Goal: Information Seeking & Learning: Learn about a topic

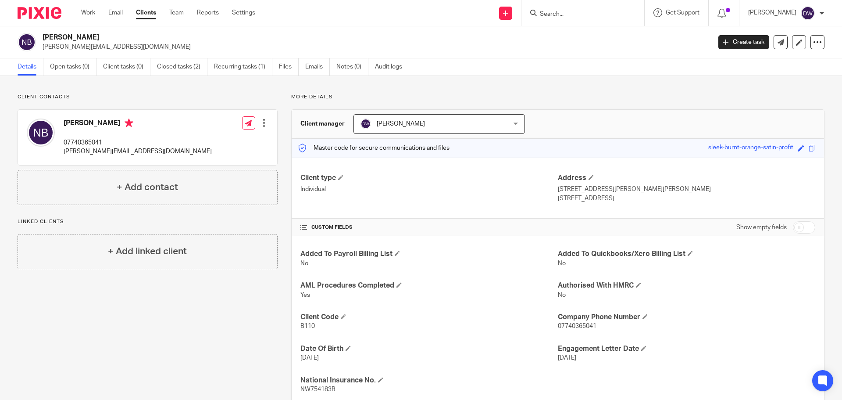
scroll to position [25, 0]
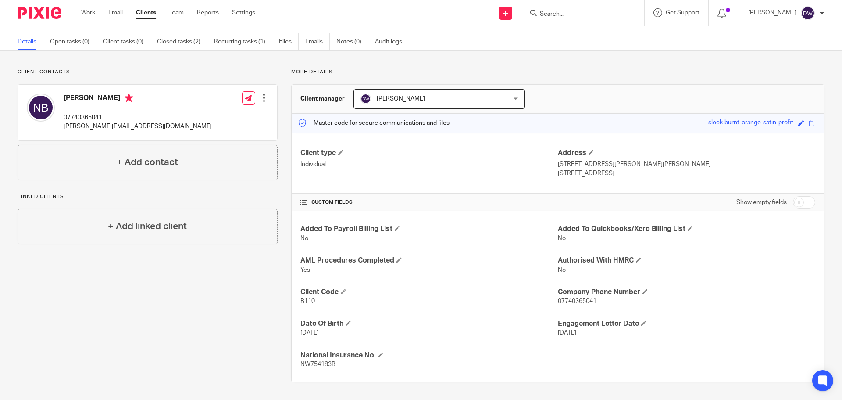
click at [118, 18] on div "Work Email Clients Team Reports Settings Work Email Clients Team Reports Settin…" at bounding box center [170, 13] width 196 height 26
click at [120, 14] on link "Email" at bounding box center [115, 12] width 14 height 9
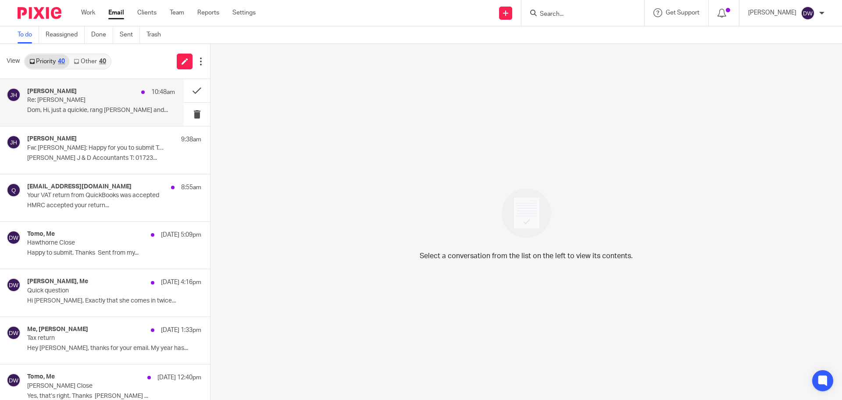
click at [93, 107] on p "Dom, Hi, just a quickie, rang Laura Kitson and..." at bounding box center [101, 110] width 148 height 7
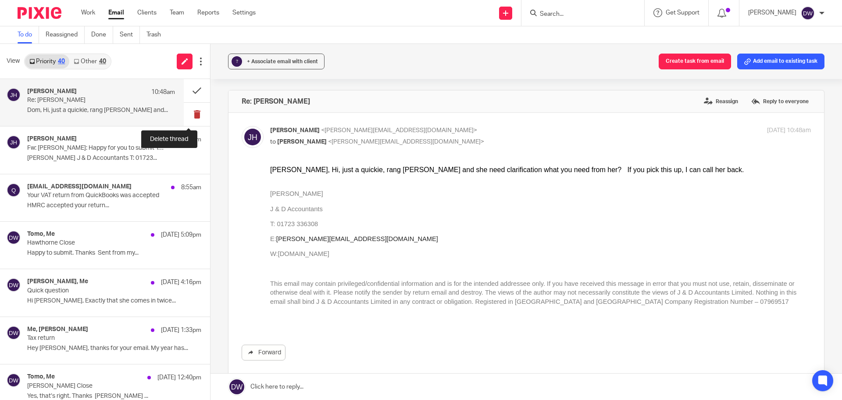
click at [185, 113] on button at bounding box center [197, 114] width 26 height 23
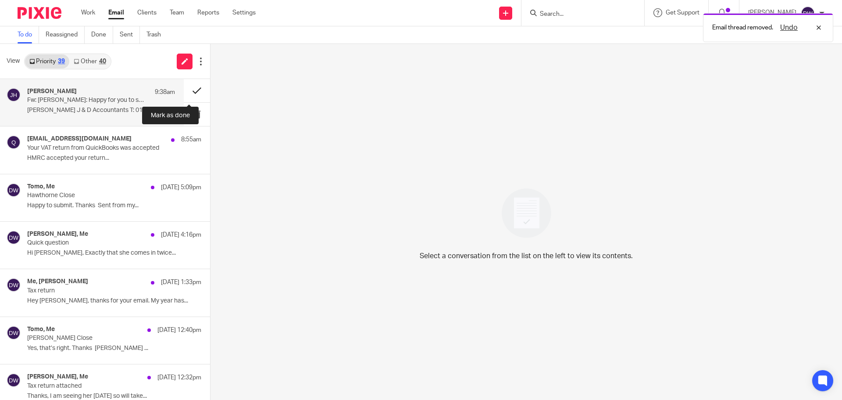
click at [188, 92] on button at bounding box center [197, 90] width 26 height 23
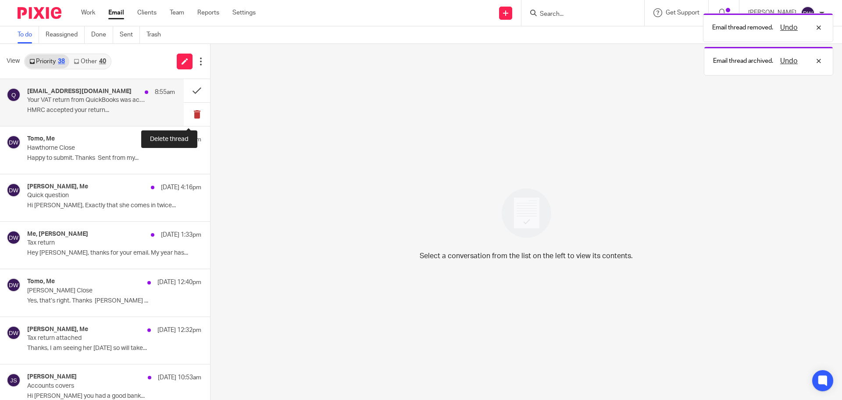
click at [193, 119] on button at bounding box center [197, 114] width 26 height 23
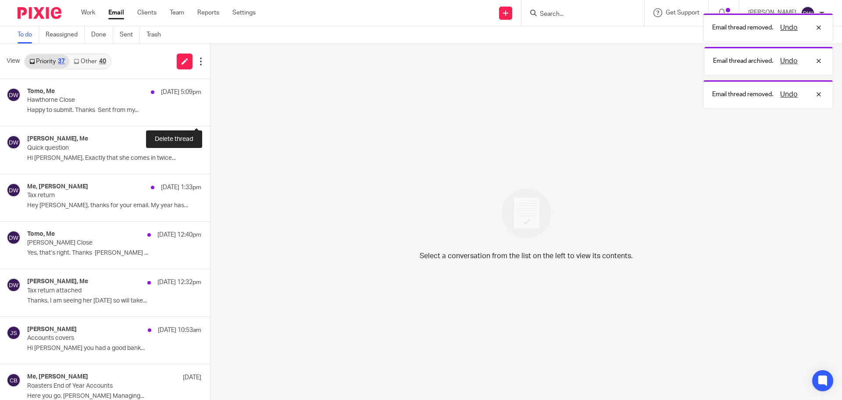
click at [210, 119] on button at bounding box center [213, 114] width 7 height 23
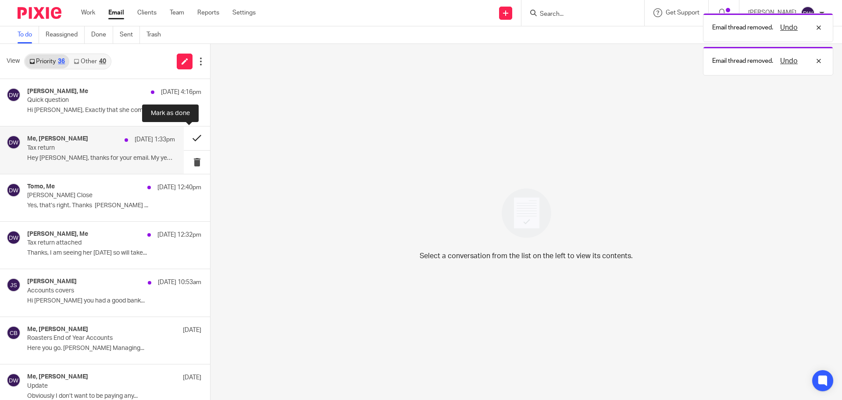
click at [190, 135] on button at bounding box center [197, 137] width 26 height 23
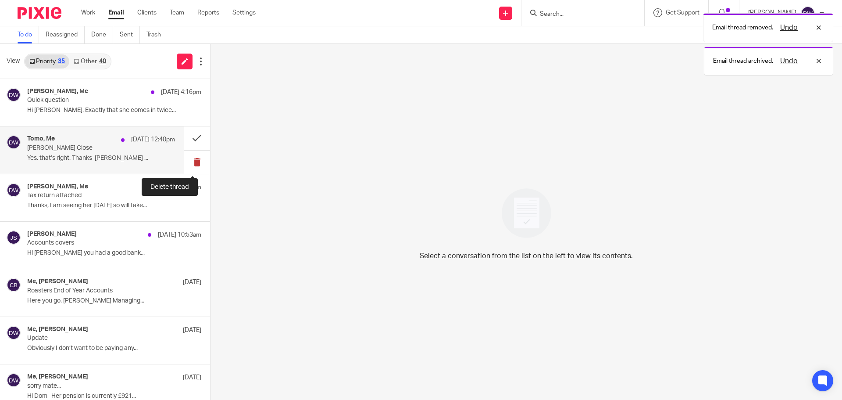
click at [191, 162] on button at bounding box center [197, 161] width 26 height 23
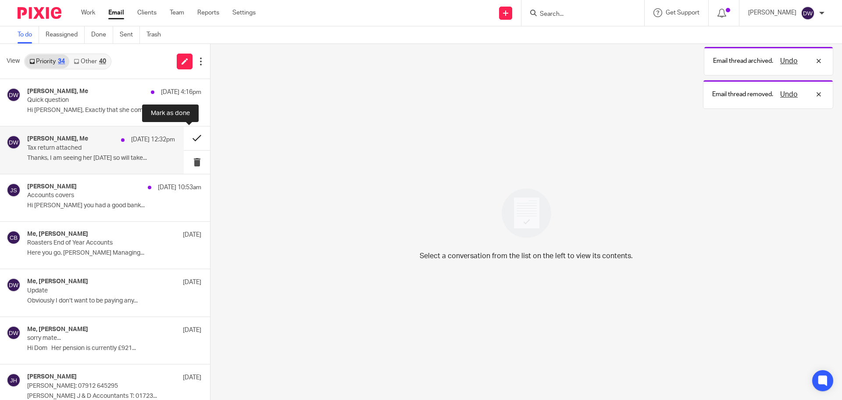
click at [187, 133] on button at bounding box center [197, 137] width 26 height 23
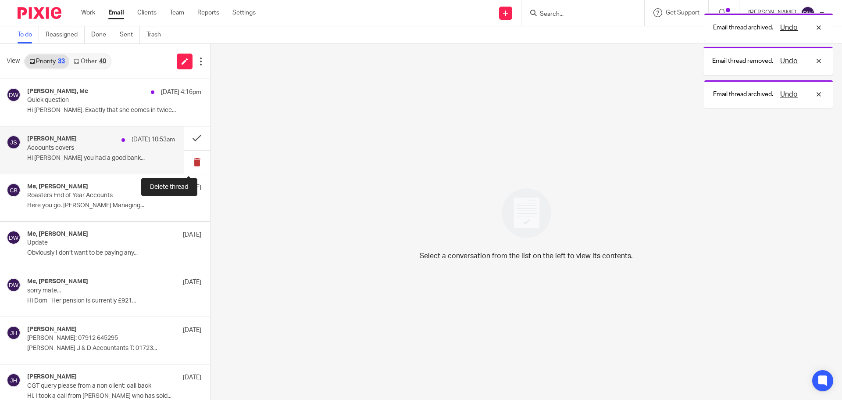
click at [190, 159] on button at bounding box center [197, 161] width 26 height 23
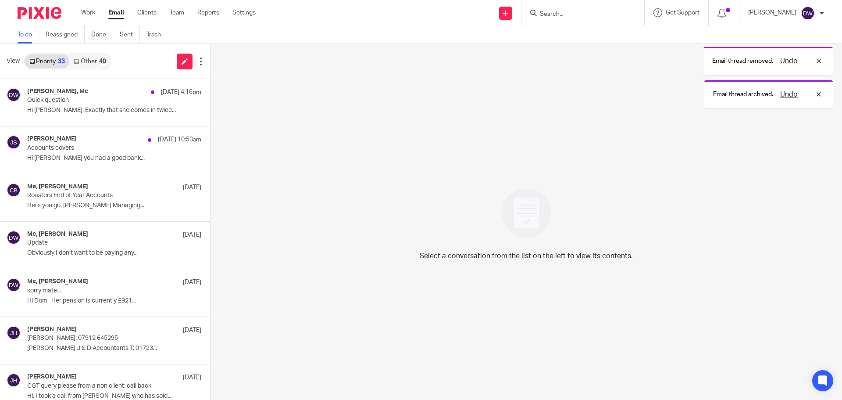
click at [85, 62] on link "Other 40" at bounding box center [89, 61] width 41 height 14
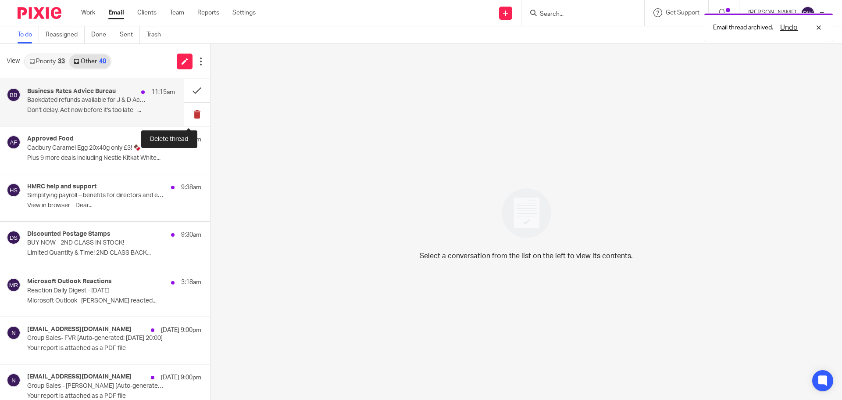
click at [190, 113] on button at bounding box center [197, 114] width 26 height 23
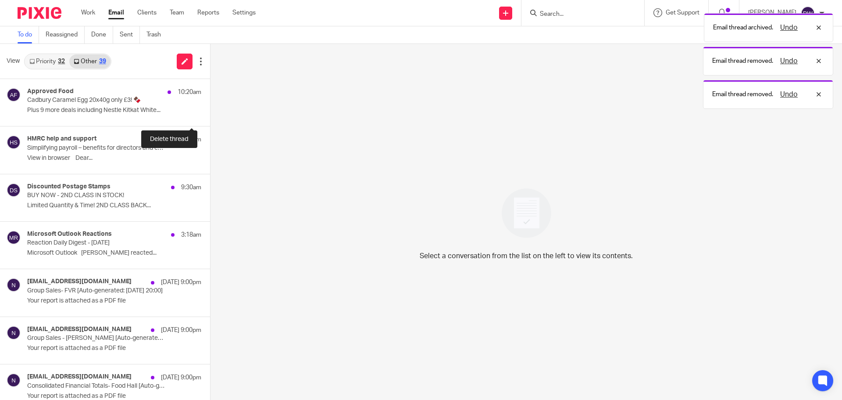
click at [210, 113] on button at bounding box center [213, 114] width 7 height 23
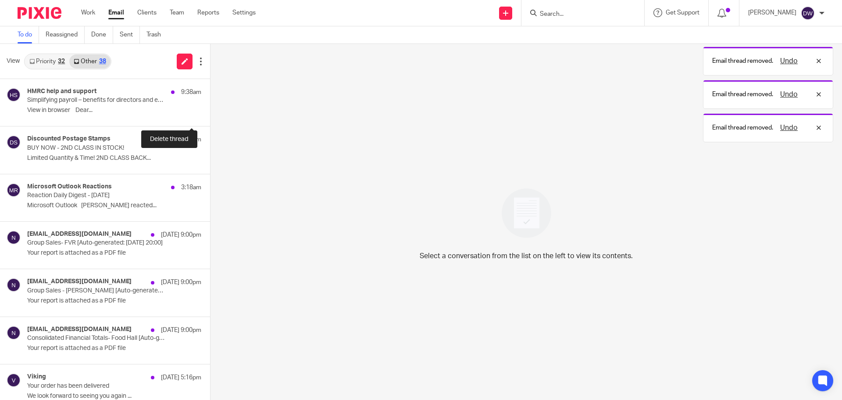
click at [210, 113] on button at bounding box center [213, 114] width 7 height 23
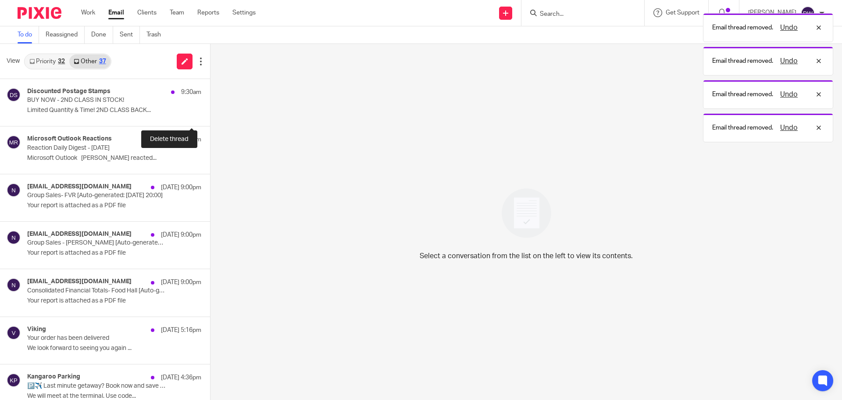
click at [210, 113] on button at bounding box center [213, 114] width 7 height 23
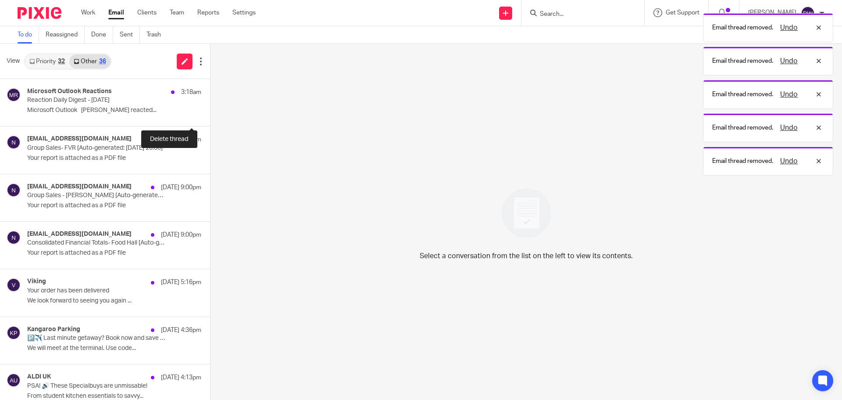
click at [210, 113] on button at bounding box center [213, 114] width 7 height 23
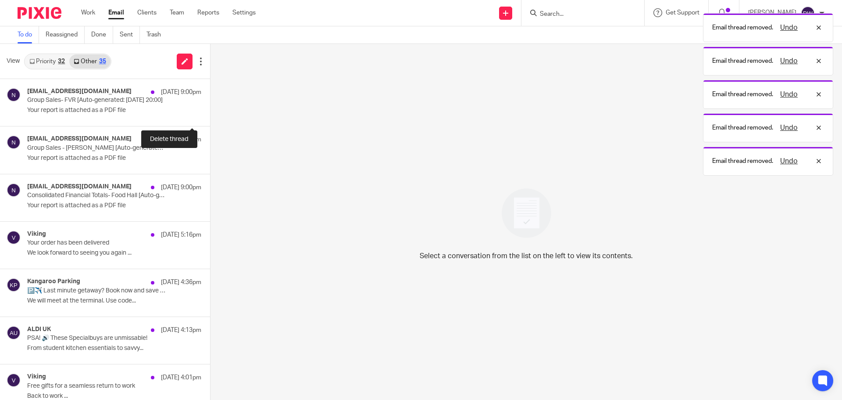
click at [210, 113] on button at bounding box center [213, 114] width 7 height 23
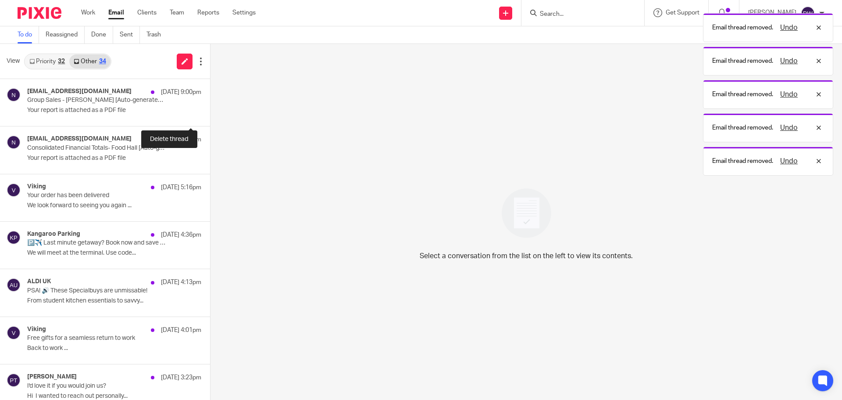
click at [210, 113] on button at bounding box center [213, 114] width 7 height 23
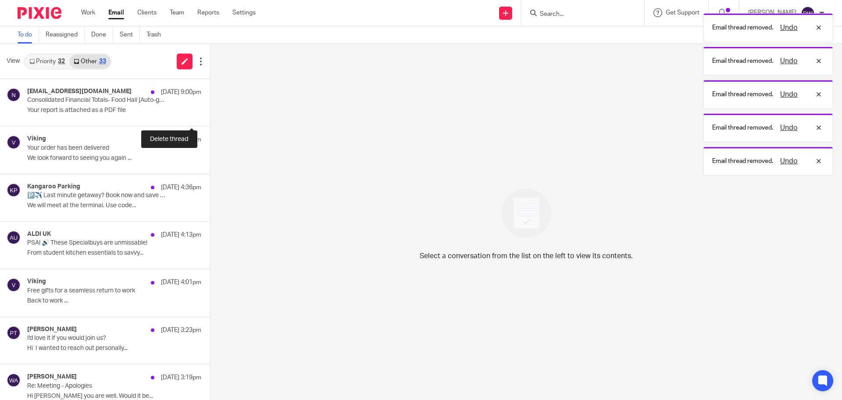
click at [210, 113] on button at bounding box center [213, 114] width 7 height 23
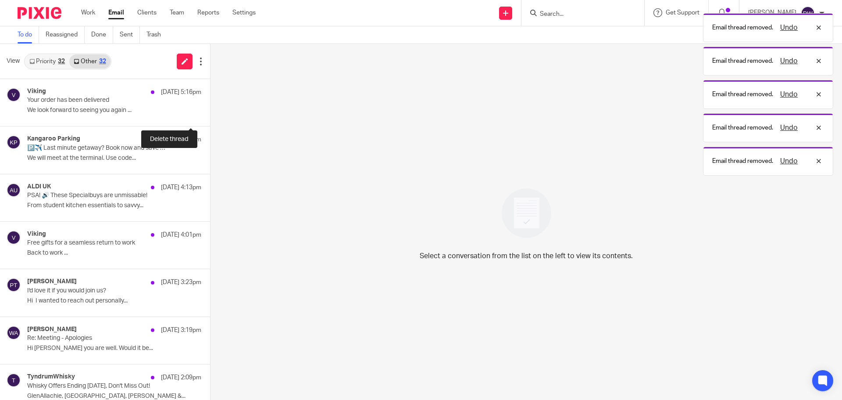
click at [210, 113] on button at bounding box center [213, 114] width 7 height 23
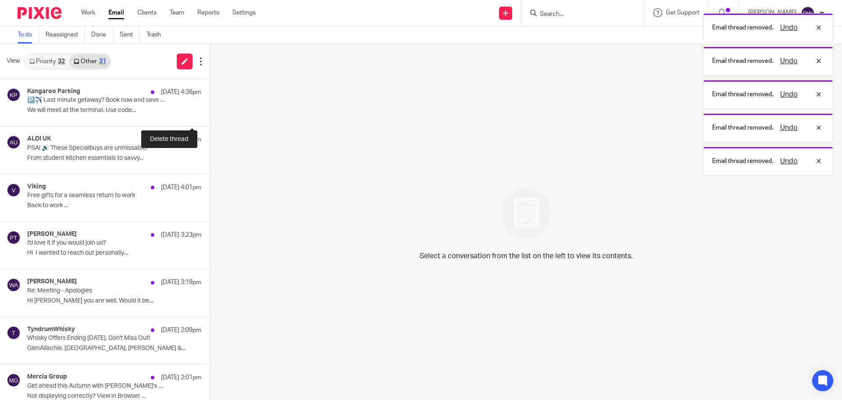
click at [210, 113] on button at bounding box center [213, 114] width 7 height 23
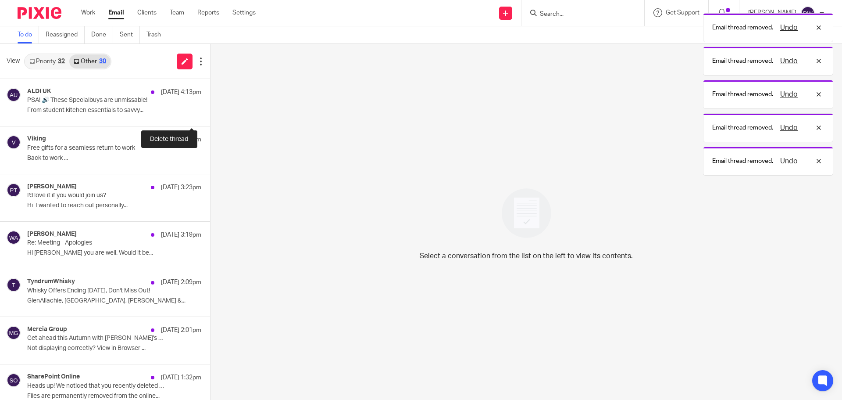
click at [210, 113] on button at bounding box center [213, 114] width 7 height 23
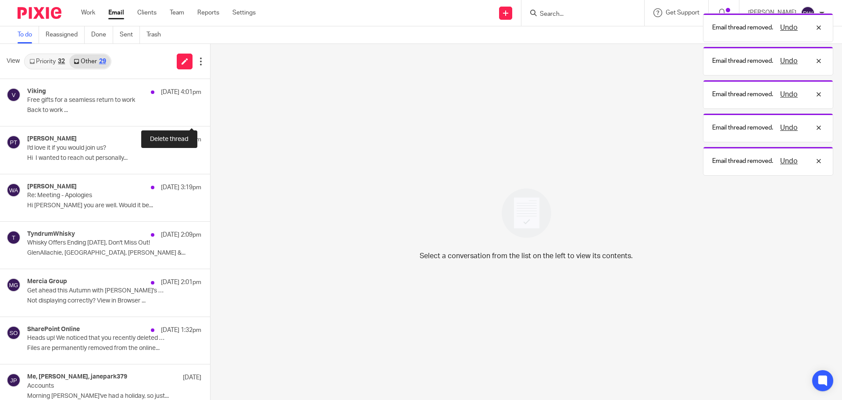
click at [210, 113] on button at bounding box center [213, 114] width 7 height 23
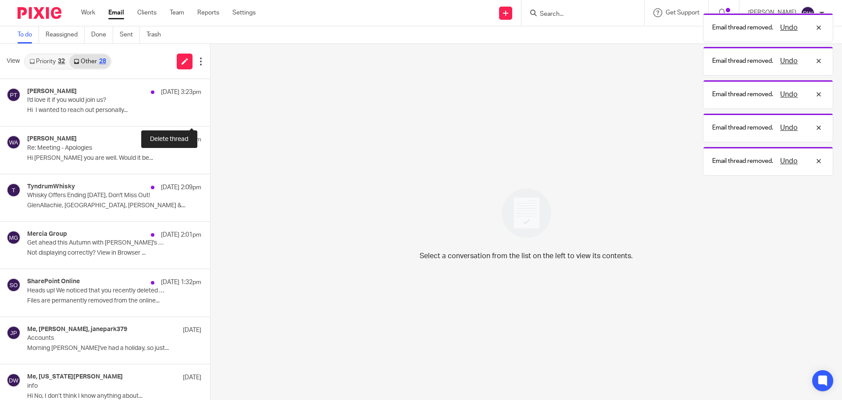
click at [210, 113] on button at bounding box center [213, 114] width 7 height 23
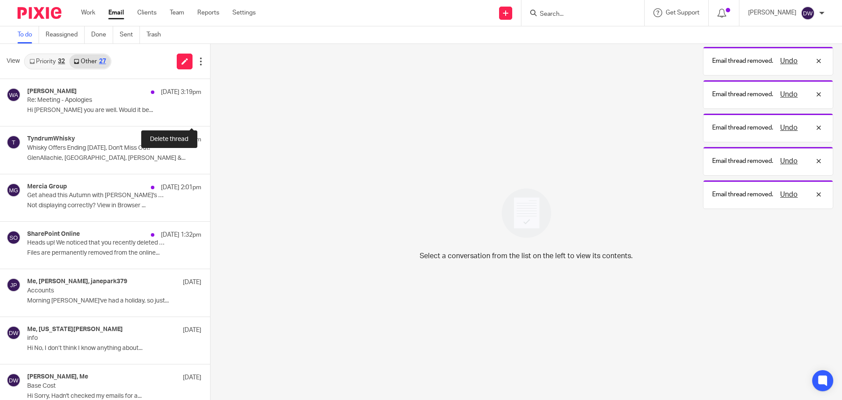
click at [210, 113] on button at bounding box center [213, 114] width 7 height 23
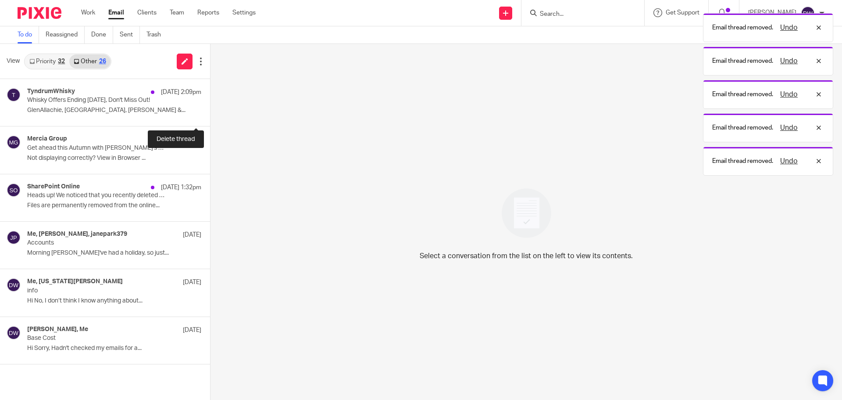
click at [210, 113] on button at bounding box center [213, 114] width 7 height 23
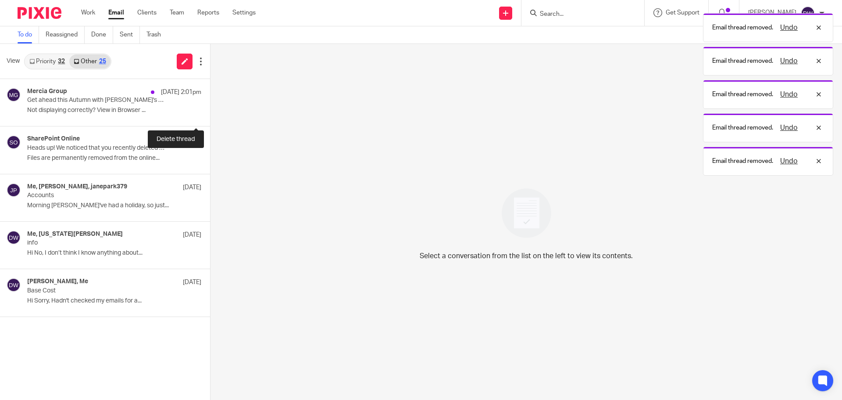
click at [210, 113] on button at bounding box center [213, 114] width 7 height 23
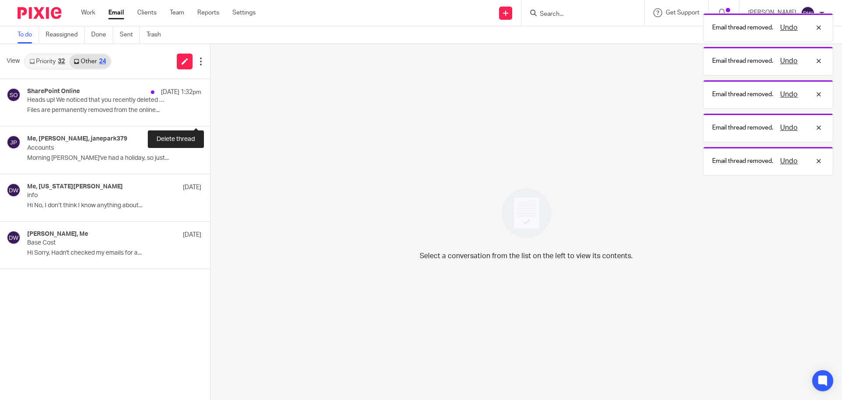
click at [210, 113] on button at bounding box center [213, 114] width 7 height 23
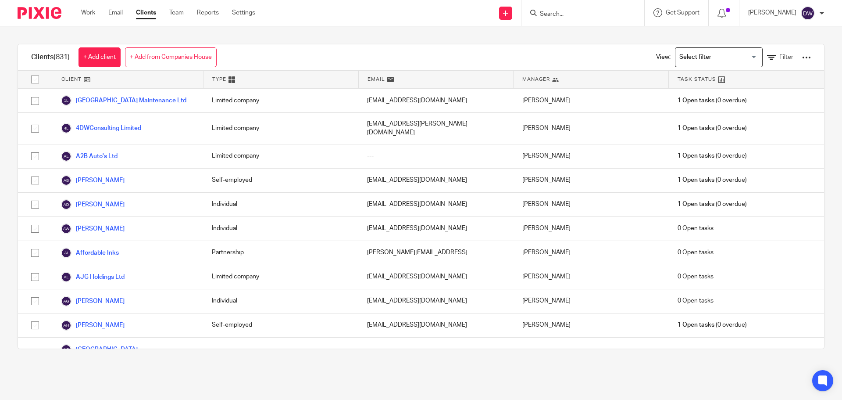
click at [114, 19] on div "Work Email Clients Team Reports Settings Work Email Clients Team Reports Settin…" at bounding box center [170, 13] width 196 height 26
click at [116, 14] on link "Email" at bounding box center [115, 12] width 14 height 9
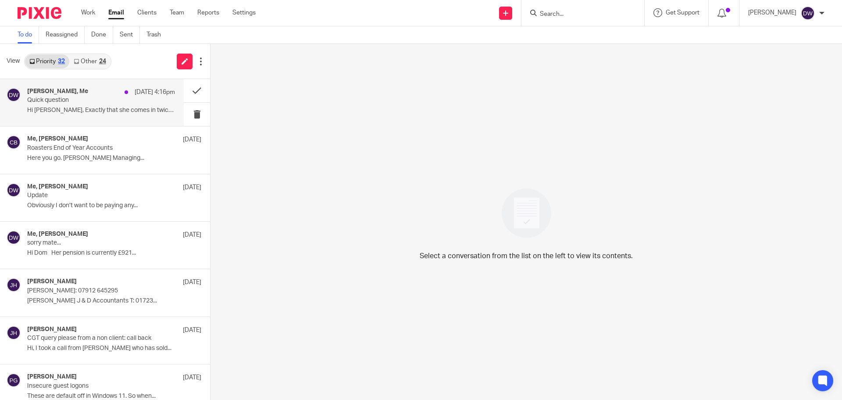
click at [104, 94] on div "[PERSON_NAME], Me [DATE] 4:16pm" at bounding box center [101, 92] width 148 height 9
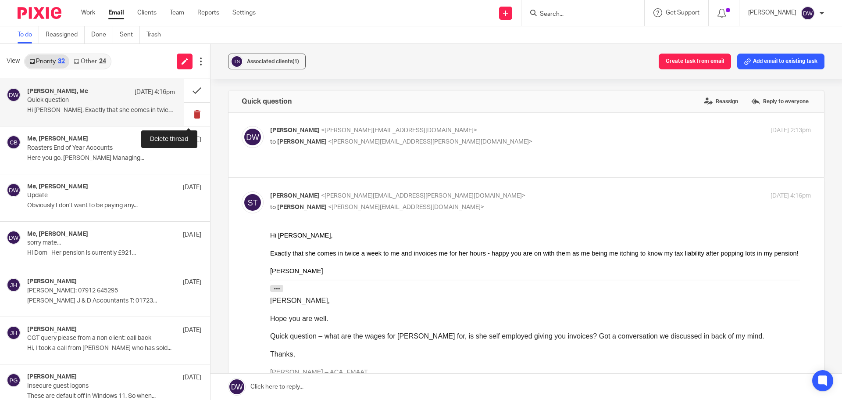
click at [184, 108] on button at bounding box center [197, 114] width 26 height 23
